Goal: Task Accomplishment & Management: Use online tool/utility

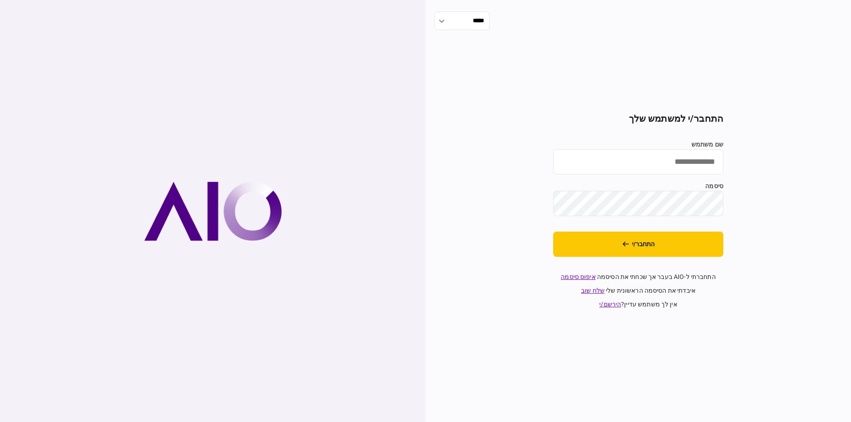
click at [658, 148] on label "שם משתמש" at bounding box center [638, 144] width 170 height 9
click at [658, 149] on input "שם משתמש" at bounding box center [638, 161] width 170 height 25
click at [665, 161] on input "שם משתמש" at bounding box center [638, 161] width 170 height 25
type input "*********"
click at [643, 243] on button "התחבר/י" at bounding box center [638, 244] width 170 height 25
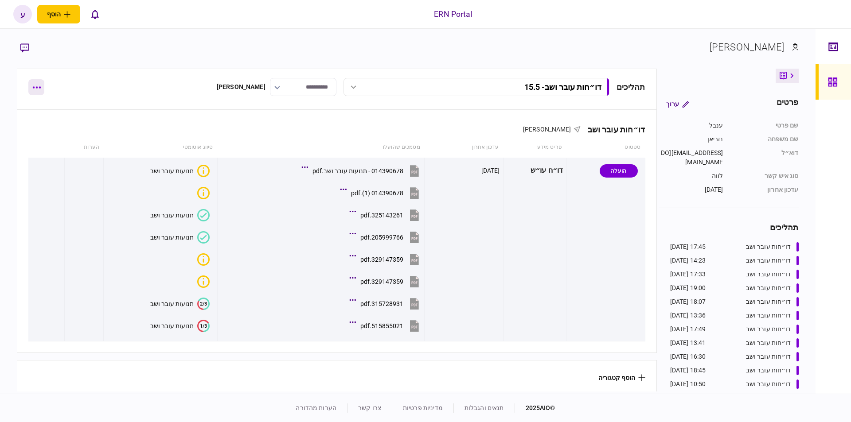
click at [40, 81] on button "button" at bounding box center [36, 87] width 16 height 16
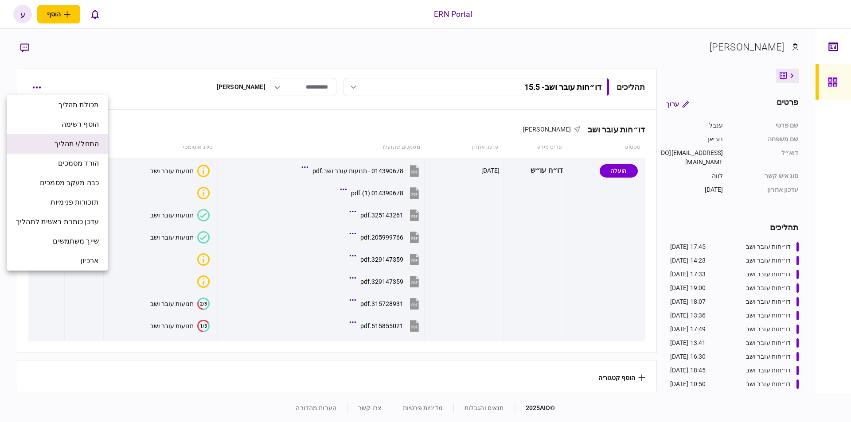
click at [96, 144] on span "התחל/י תהליך" at bounding box center [77, 144] width 44 height 11
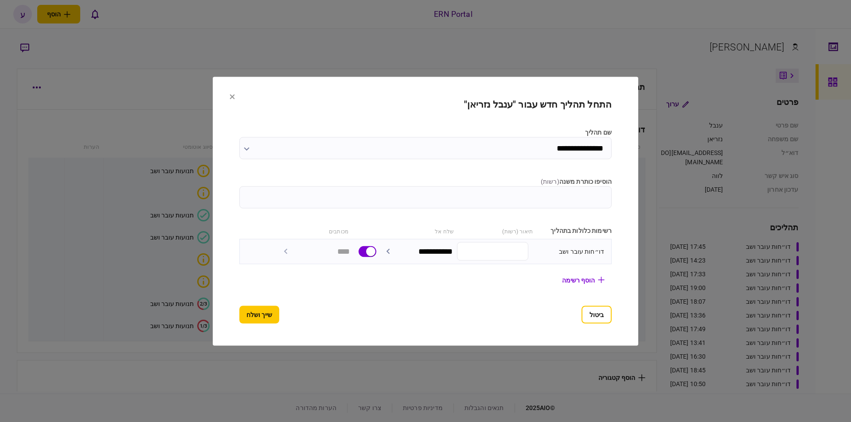
click at [564, 182] on label "הוסיפו כותרת משנה ( רשות )" at bounding box center [425, 181] width 372 height 9
click at [564, 186] on input "הוסיפו כותרת משנה ( רשות )" at bounding box center [425, 197] width 372 height 22
click at [561, 196] on input "הוסיפו כותרת משנה ( רשות )" at bounding box center [425, 197] width 372 height 22
type input "****"
click at [257, 308] on button "שייך ושלח" at bounding box center [259, 315] width 40 height 18
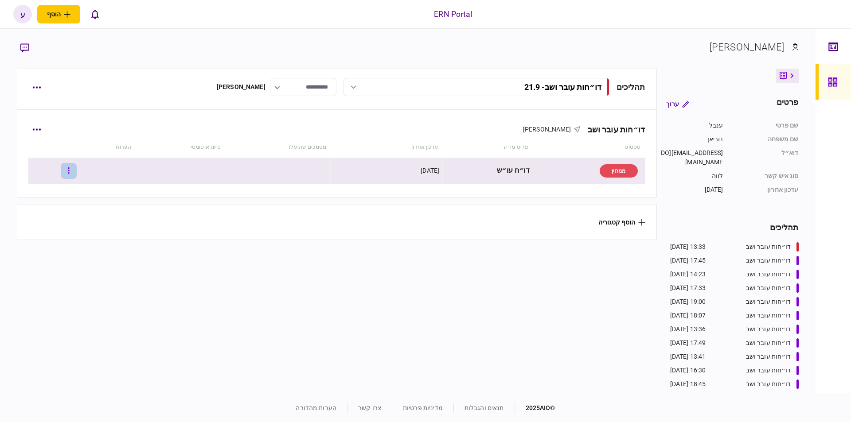
click at [77, 168] on button "button" at bounding box center [69, 171] width 16 height 16
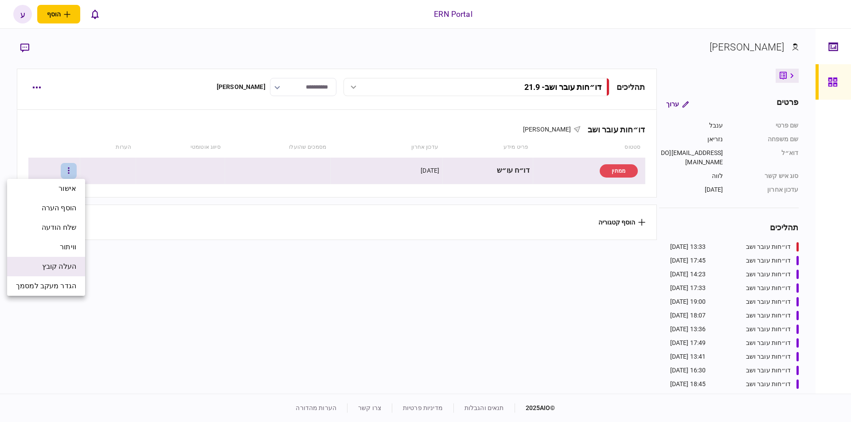
click at [74, 273] on li "העלה קובץ" at bounding box center [46, 266] width 78 height 19
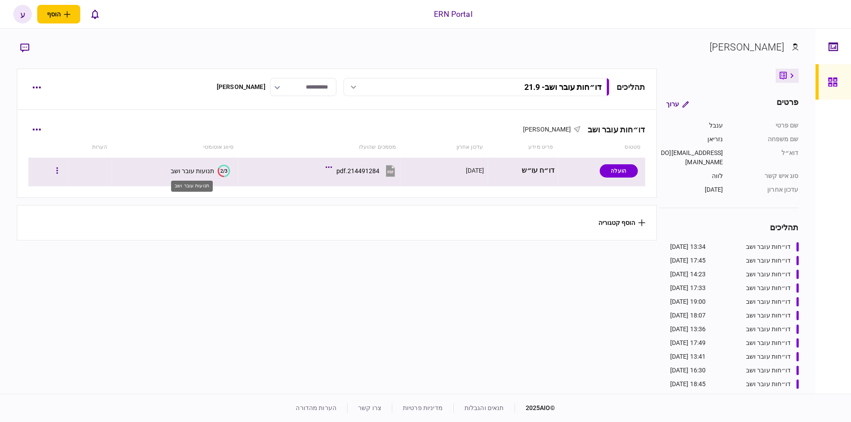
click at [204, 173] on div "תנועות עובר ושב" at bounding box center [192, 170] width 43 height 7
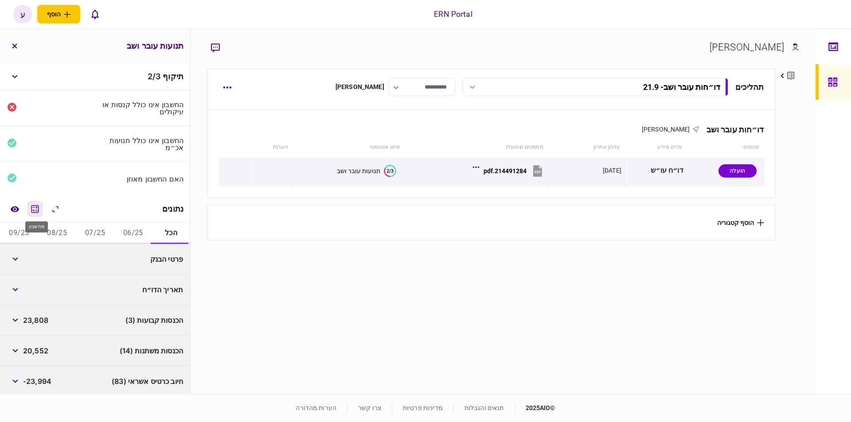
click at [39, 205] on icon "מחשבון" at bounding box center [35, 209] width 8 height 8
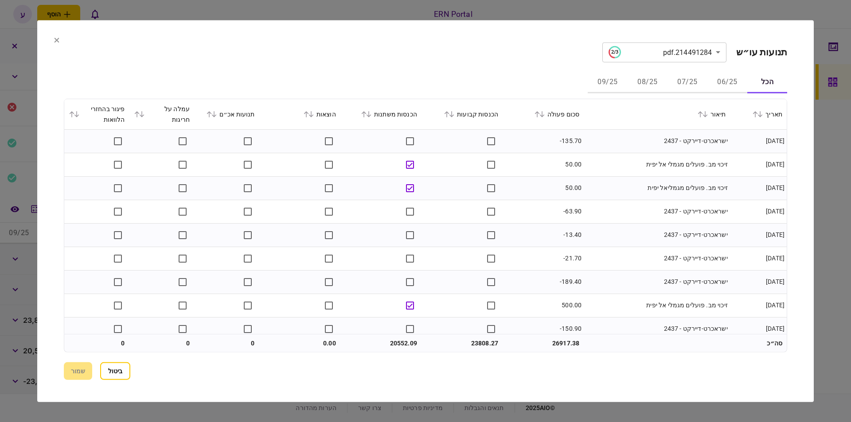
click at [709, 80] on button "06/25" at bounding box center [727, 82] width 40 height 21
drag, startPoint x: 685, startPoint y: 78, endPoint x: 672, endPoint y: 81, distance: 13.2
click at [684, 77] on button "07/25" at bounding box center [687, 82] width 40 height 21
click at [545, 115] on icon at bounding box center [541, 114] width 5 height 6
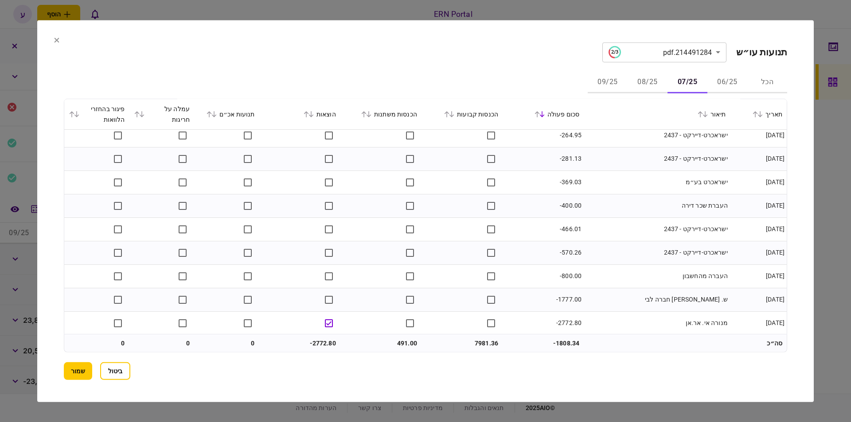
scroll to position [454, 0]
click at [650, 82] on button "08/25" at bounding box center [647, 82] width 40 height 21
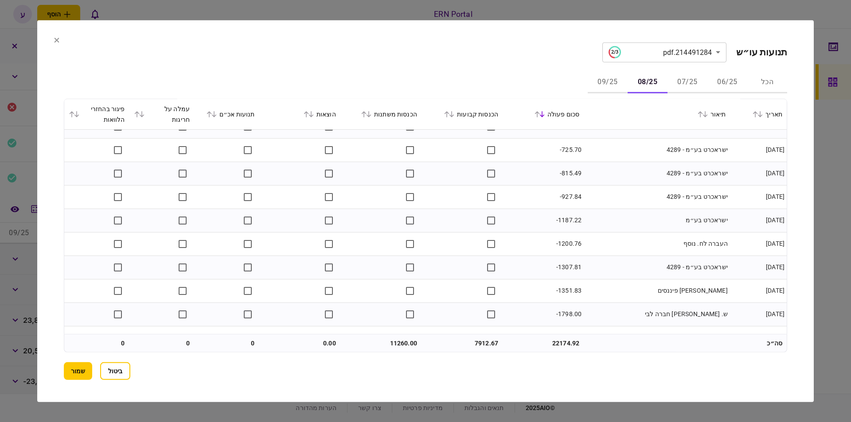
scroll to position [971, 0]
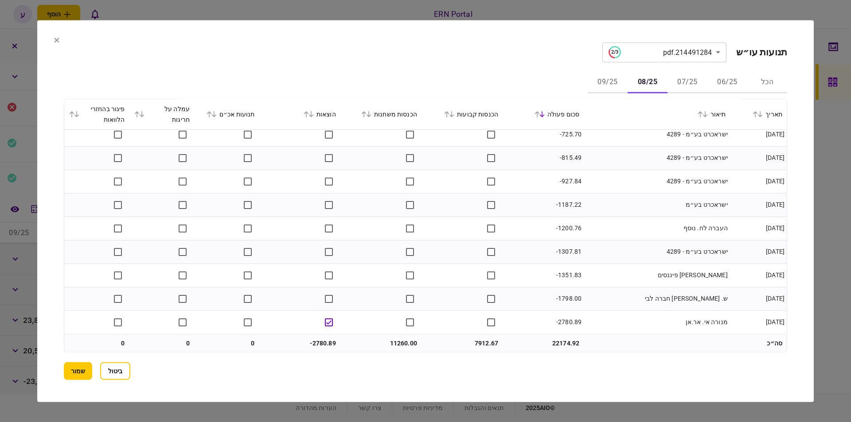
click at [605, 85] on button "09/25" at bounding box center [608, 82] width 40 height 21
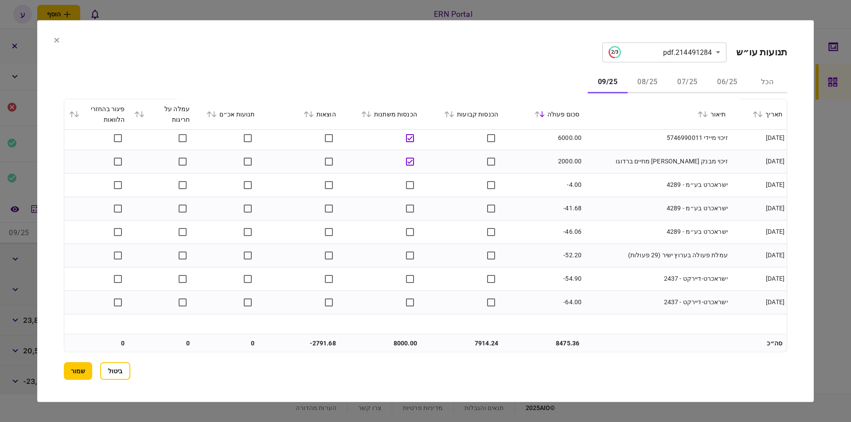
scroll to position [0, 0]
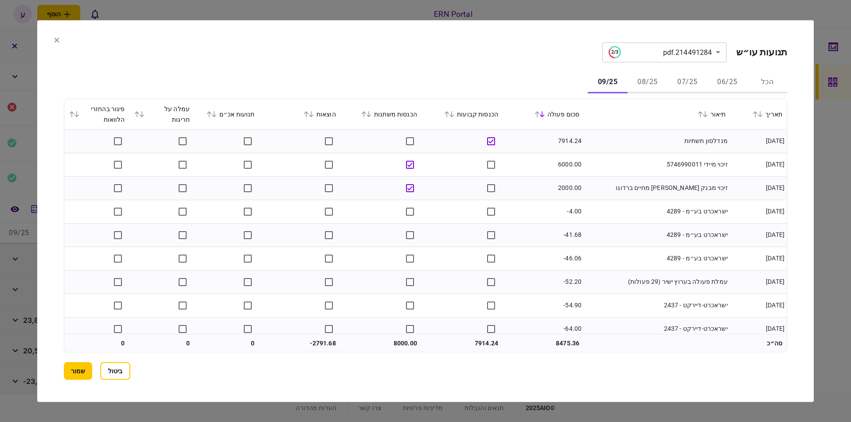
click at [648, 77] on button "08/25" at bounding box center [647, 82] width 40 height 21
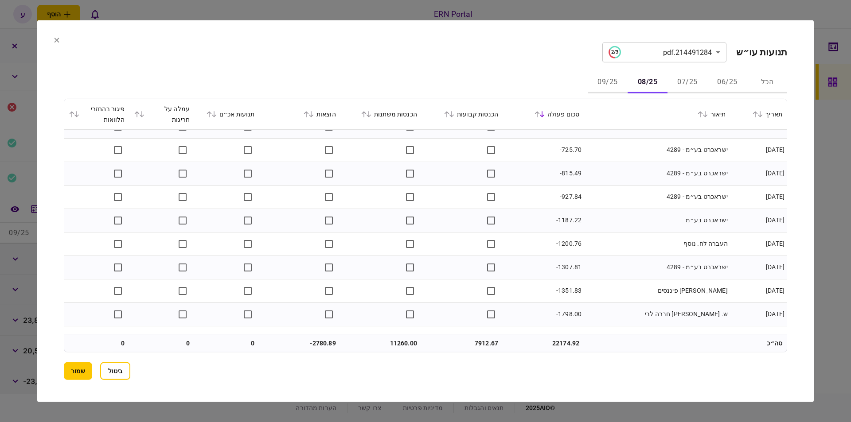
scroll to position [971, 0]
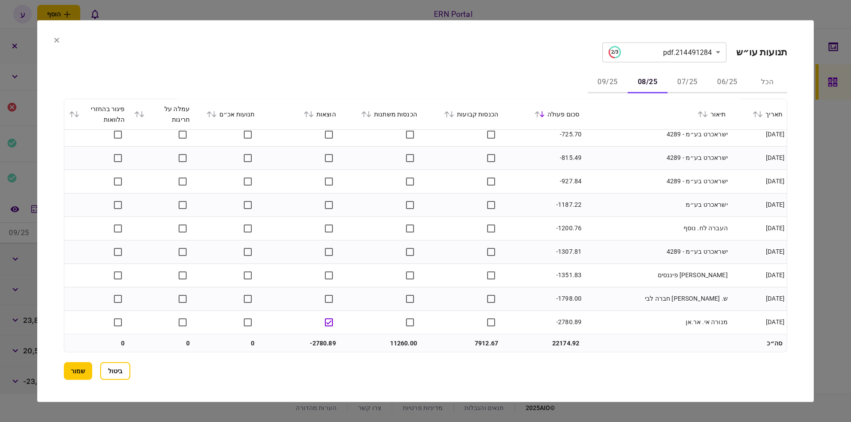
click at [608, 75] on button "09/25" at bounding box center [608, 82] width 40 height 21
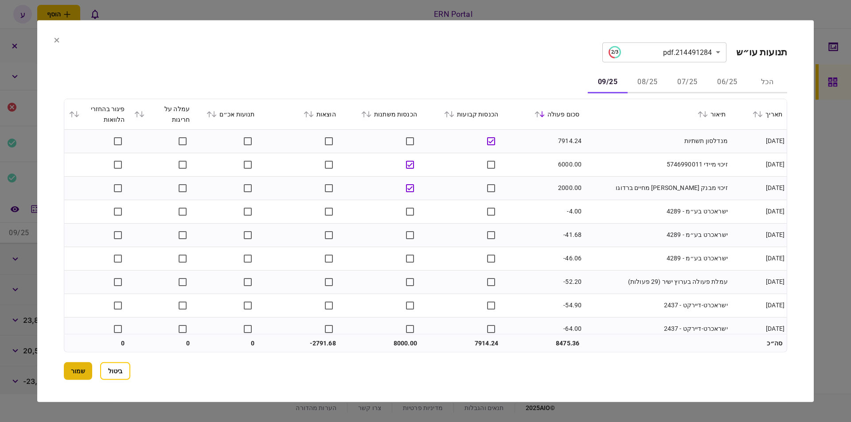
click at [79, 371] on button "שמור" at bounding box center [78, 371] width 28 height 18
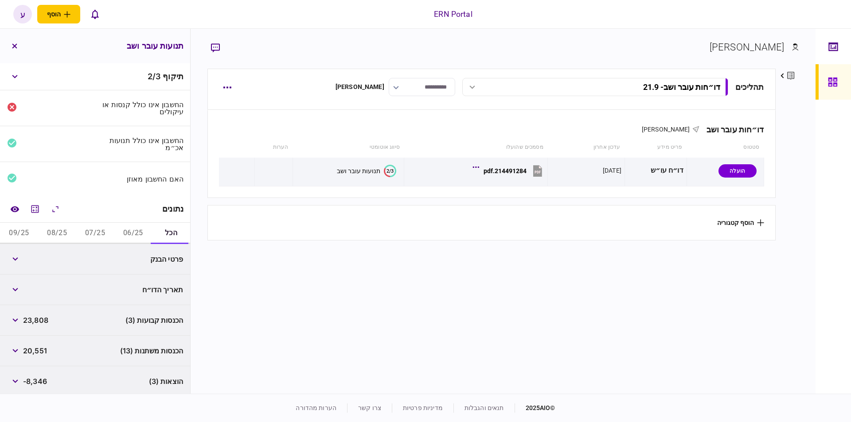
click at [87, 237] on button "07/25" at bounding box center [95, 233] width 38 height 21
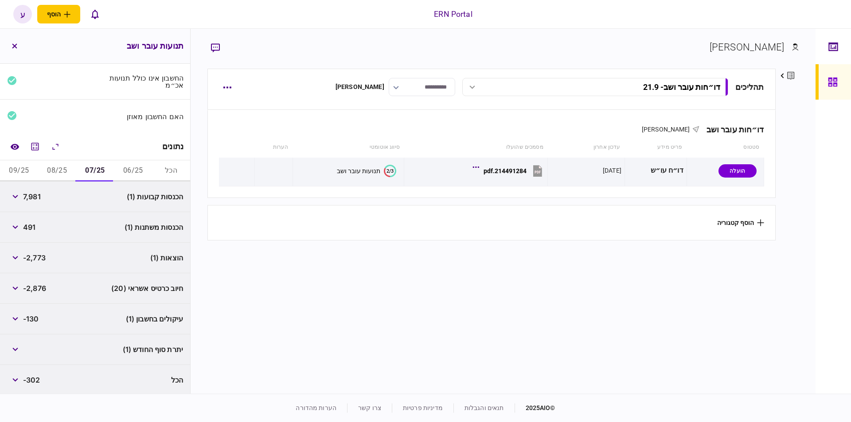
click at [36, 194] on span "7,981" at bounding box center [32, 196] width 18 height 11
copy span "7,981"
click at [32, 229] on span "491" at bounding box center [29, 227] width 12 height 11
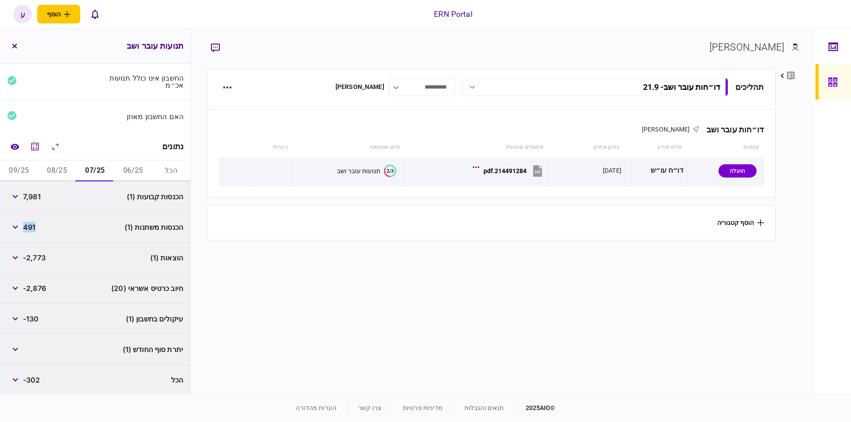
copy span "491"
click at [35, 256] on span "-2,773" at bounding box center [34, 258] width 23 height 11
copy span "2,773"
click at [71, 171] on button "08/25" at bounding box center [57, 170] width 38 height 21
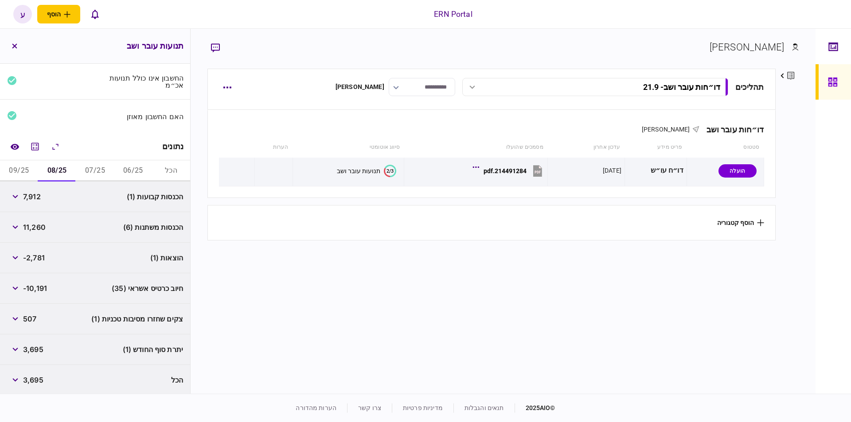
click at [32, 195] on span "7,912" at bounding box center [32, 196] width 18 height 11
copy span "7,912"
click at [32, 232] on div "11,260" at bounding box center [26, 227] width 39 height 16
click at [18, 226] on icon "button" at bounding box center [14, 228] width 5 height 4
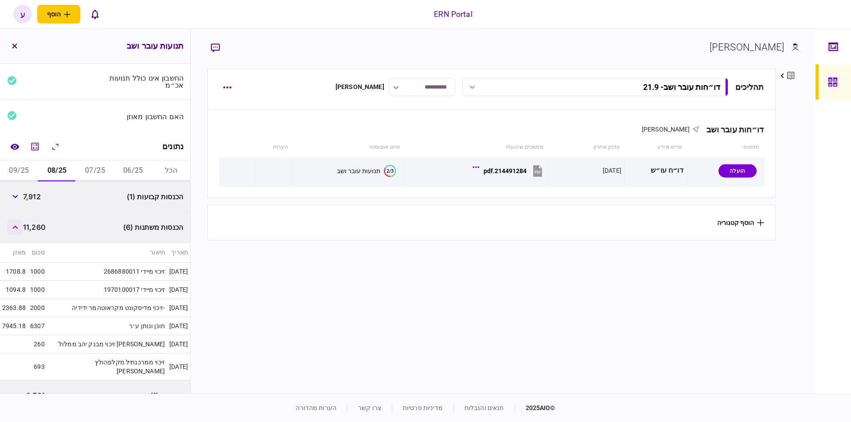
click at [17, 223] on button "button" at bounding box center [15, 227] width 16 height 16
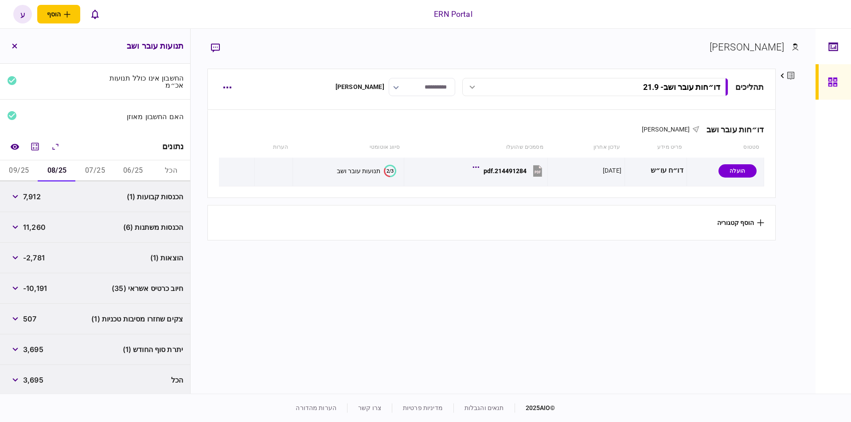
click at [43, 224] on span "11,260" at bounding box center [34, 227] width 23 height 11
copy span "11,260"
click at [38, 259] on span "-2,781" at bounding box center [34, 258] width 22 height 11
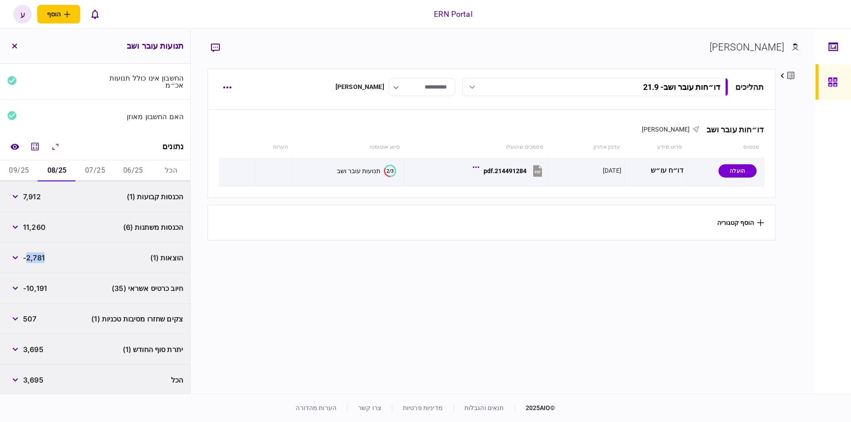
copy span "2,781"
click at [29, 349] on span "3,695" at bounding box center [33, 349] width 20 height 11
click at [19, 170] on button "09/25" at bounding box center [19, 170] width 38 height 21
click at [35, 196] on span "7,914" at bounding box center [32, 196] width 18 height 11
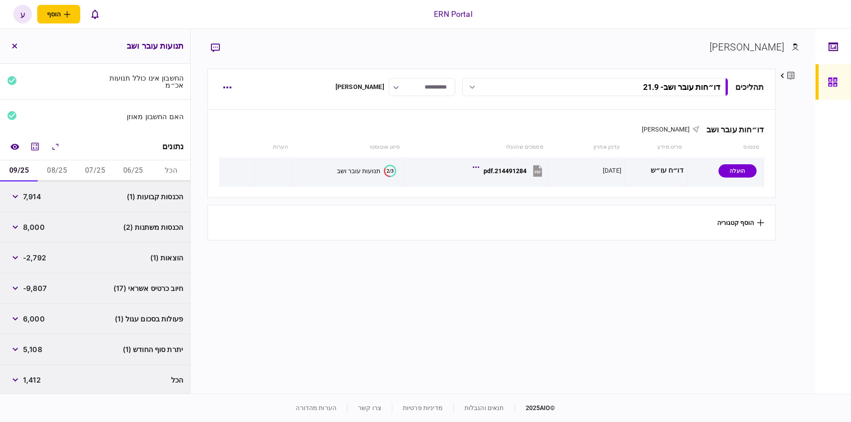
click at [34, 196] on span "7,914" at bounding box center [32, 196] width 18 height 11
copy span "7,914"
click at [29, 228] on span "8,000" at bounding box center [34, 227] width 22 height 11
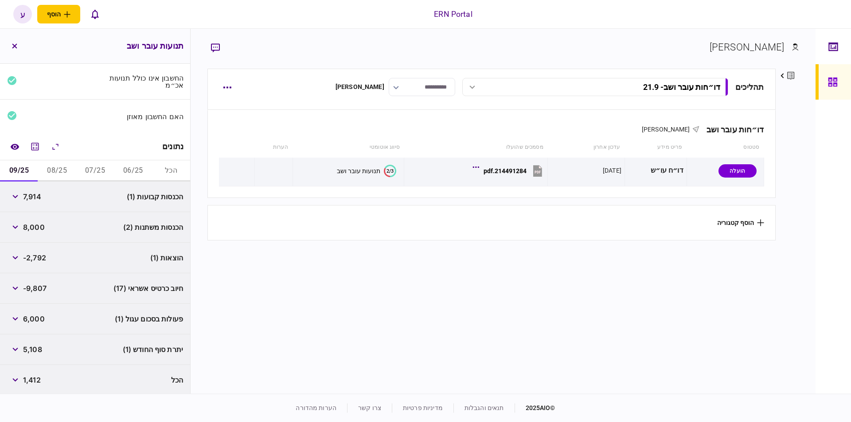
click at [29, 228] on span "8,000" at bounding box center [34, 227] width 22 height 11
copy span "8,000"
click at [27, 253] on span "-2,792" at bounding box center [34, 258] width 23 height 11
click at [37, 254] on span "-2,792" at bounding box center [34, 258] width 23 height 11
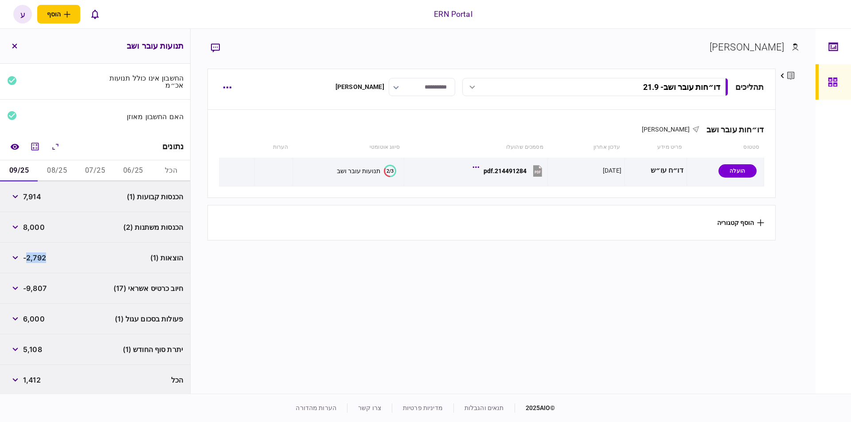
copy span "2,792"
click at [37, 342] on div "5,108" at bounding box center [24, 350] width 35 height 16
click at [35, 347] on span "5,108" at bounding box center [32, 349] width 19 height 11
copy span "5,108"
